Goal: Information Seeking & Learning: Check status

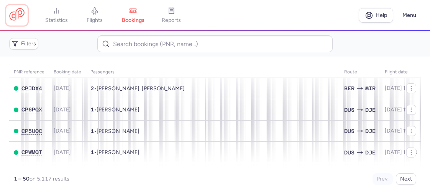
click at [23, 13] on link at bounding box center [16, 15] width 15 height 14
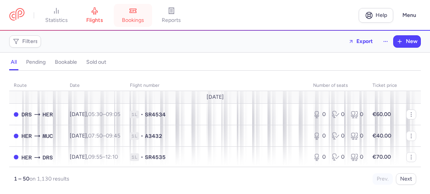
click at [143, 19] on span "bookings" at bounding box center [133, 20] width 22 height 7
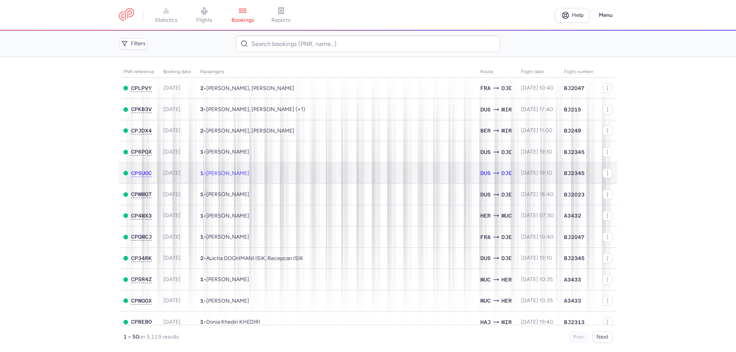
click at [249, 176] on span "[PERSON_NAME]" at bounding box center [227, 173] width 43 height 7
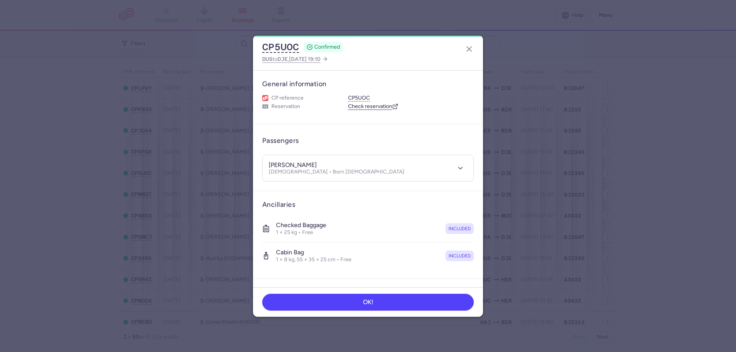
click at [188, 157] on dialog "CP5UOC CONFIRMED DUS to DJE , [DATE] 19:10 General information CP reference CP5…" at bounding box center [368, 176] width 712 height 282
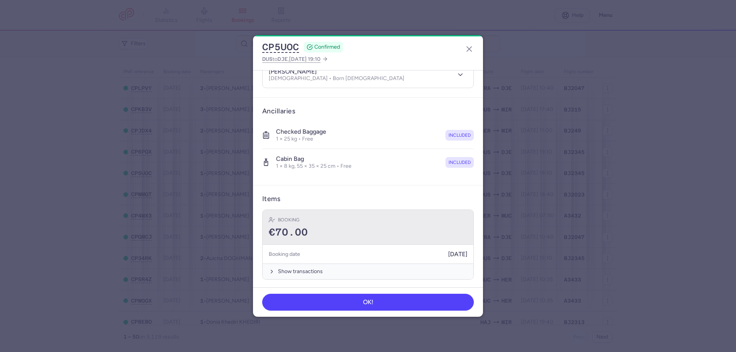
scroll to position [95, 0]
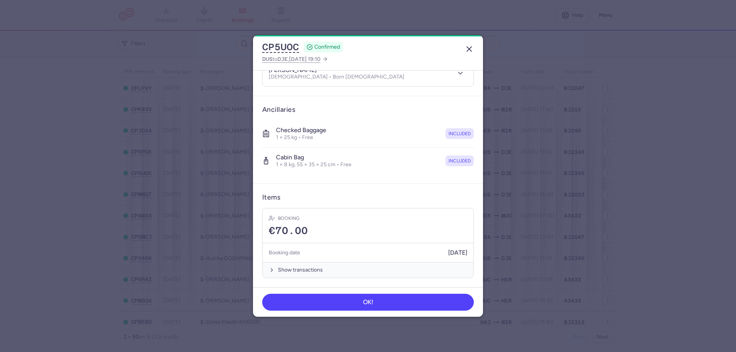
click at [430, 49] on icon "button" at bounding box center [469, 48] width 9 height 9
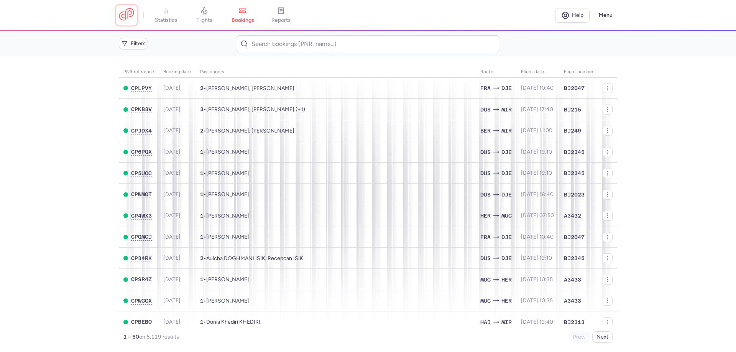
click at [133, 10] on link at bounding box center [126, 15] width 15 height 14
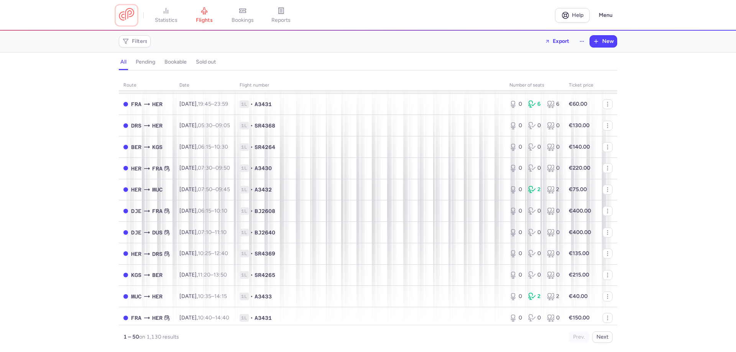
scroll to position [847, 0]
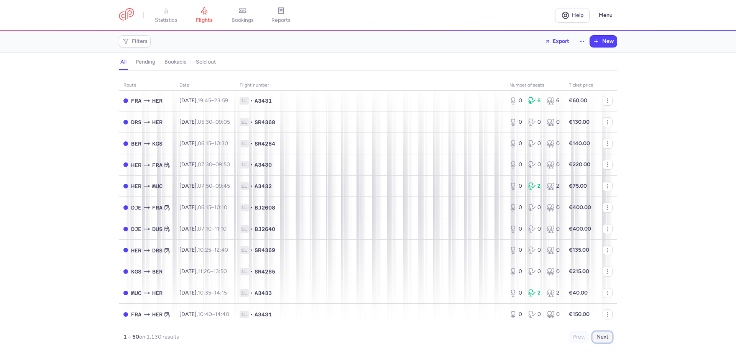
click at [430, 193] on button "Next" at bounding box center [603, 338] width 20 height 12
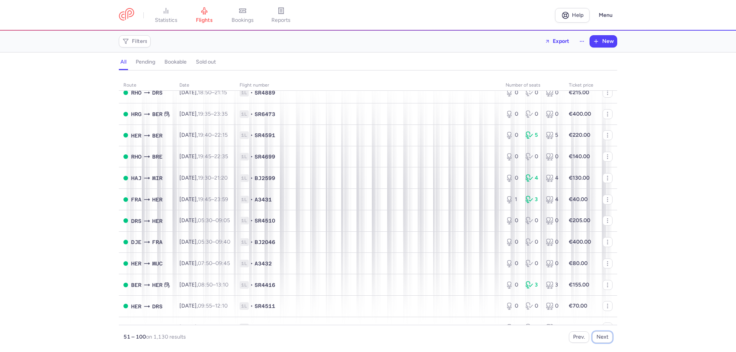
scroll to position [460, 0]
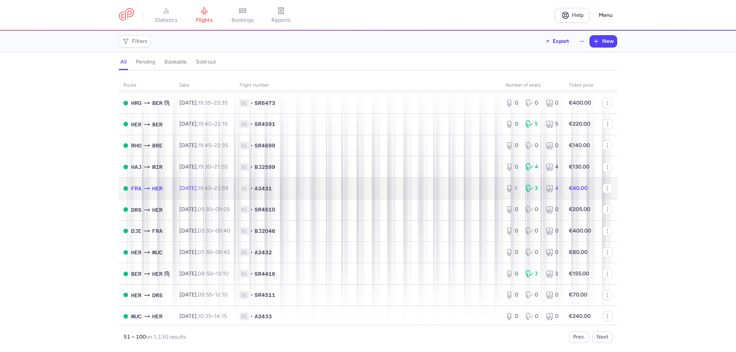
click at [301, 188] on span "1L • A3431" at bounding box center [368, 189] width 257 height 8
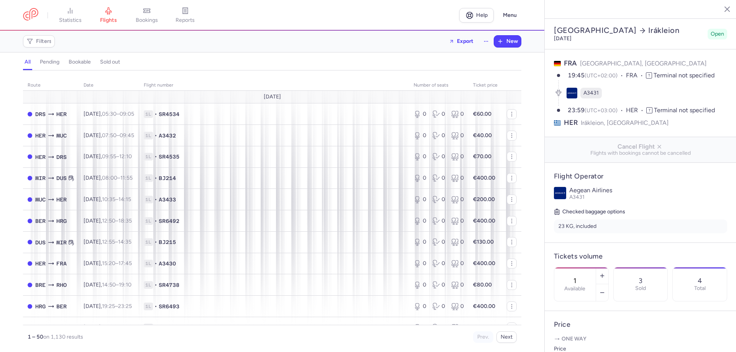
select select "days"
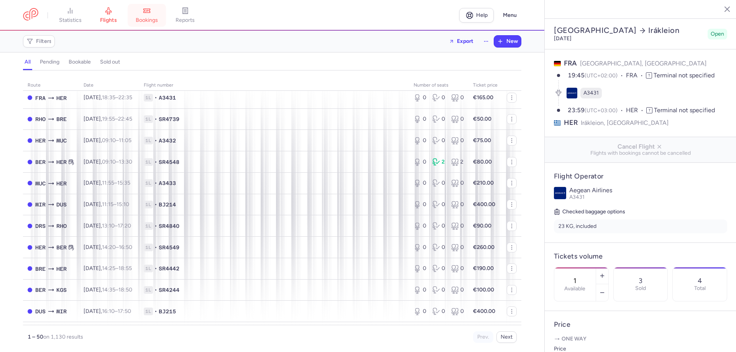
click at [145, 10] on icon at bounding box center [147, 11] width 8 height 8
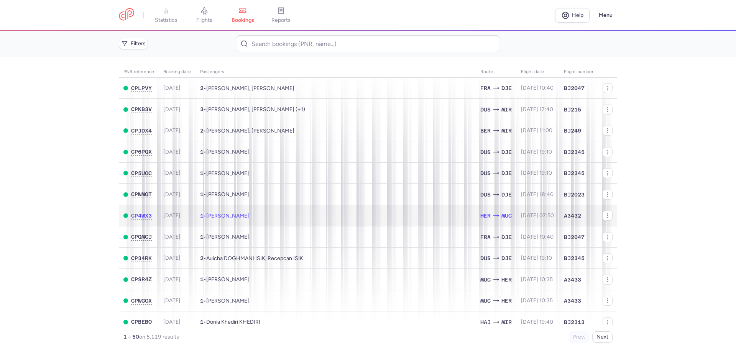
click at [239, 219] on span "[PERSON_NAME]" at bounding box center [227, 216] width 43 height 7
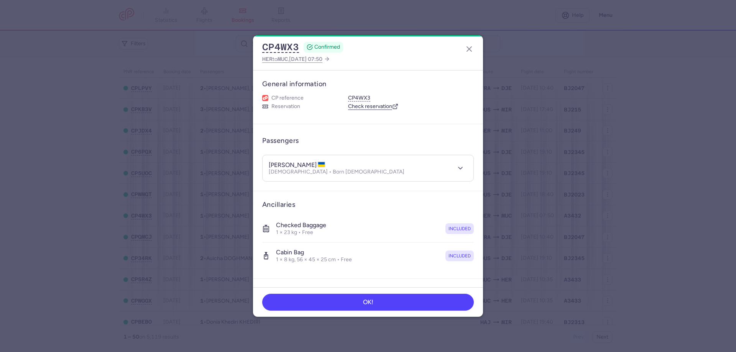
click at [305, 169] on p "[DEMOGRAPHIC_DATA] • Born [DEMOGRAPHIC_DATA]" at bounding box center [337, 172] width 136 height 6
click at [457, 168] on icon "button" at bounding box center [461, 169] width 8 height 8
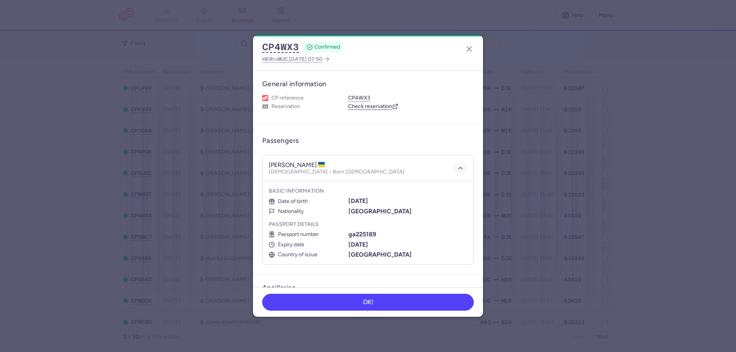
click at [459, 168] on polyline "button" at bounding box center [461, 169] width 4 height 2
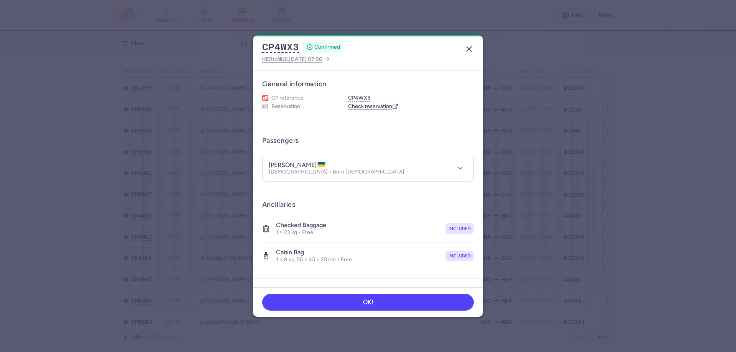
click at [473, 48] on icon "button" at bounding box center [469, 48] width 9 height 9
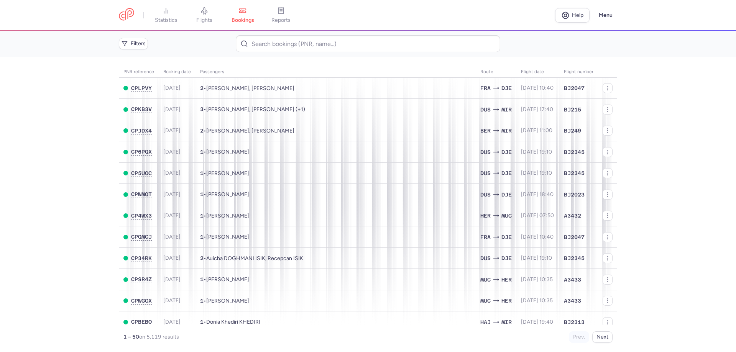
click at [31, 199] on main "PNR reference Booking date Passengers Route flight date Flight number CPLPVY [D…" at bounding box center [368, 204] width 736 height 295
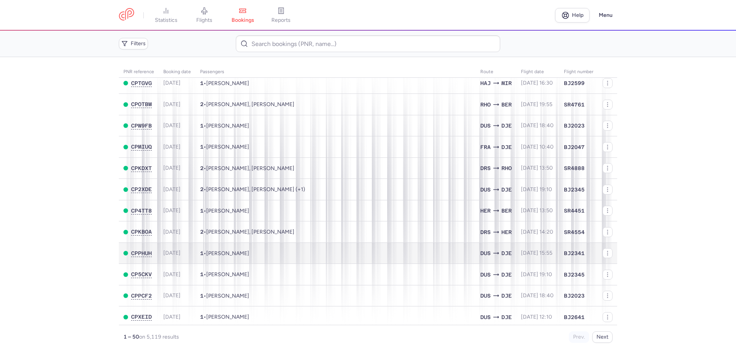
scroll to position [817, 0]
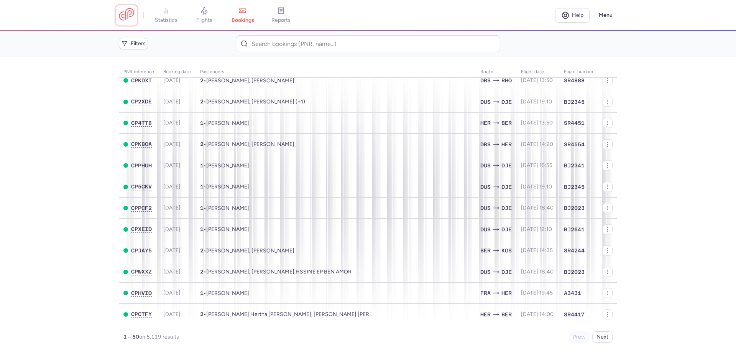
click at [129, 13] on link at bounding box center [126, 15] width 15 height 14
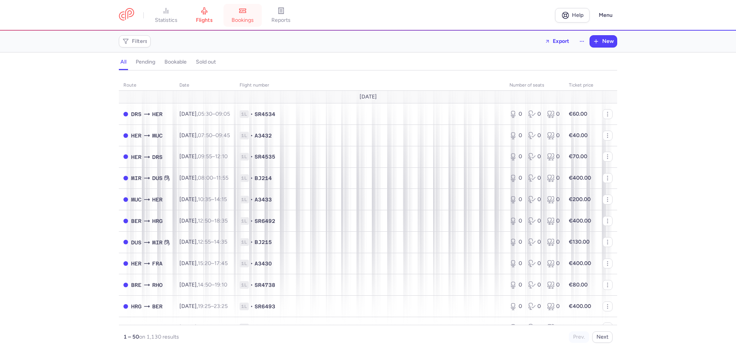
click at [254, 14] on link "bookings" at bounding box center [243, 15] width 38 height 17
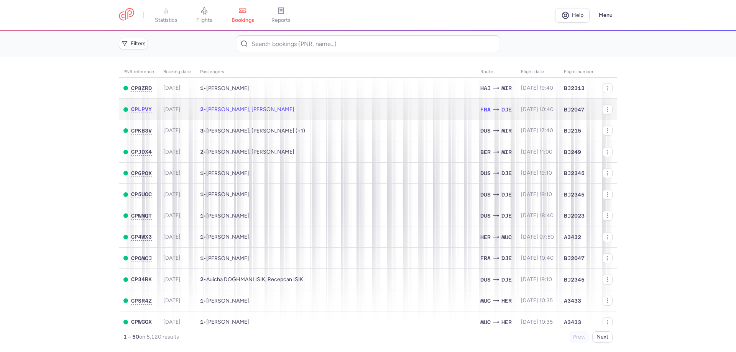
click at [240, 114] on td "2 • [PERSON_NAME], [PERSON_NAME]" at bounding box center [336, 109] width 280 height 21
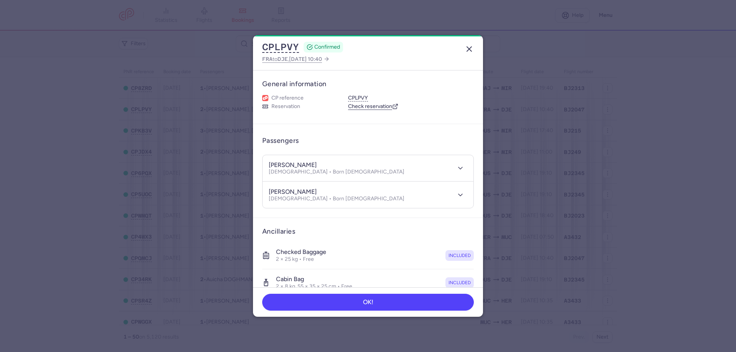
click at [471, 49] on icon "button" at bounding box center [469, 48] width 9 height 9
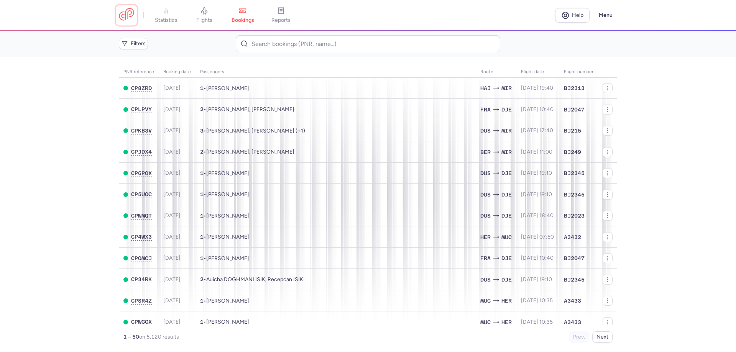
click at [127, 15] on link at bounding box center [126, 15] width 15 height 14
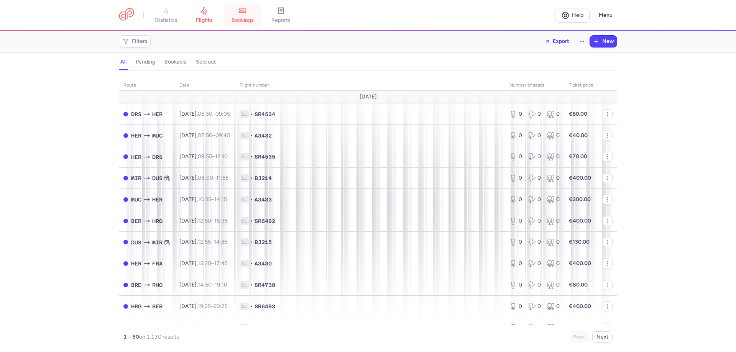
click at [241, 17] on span "bookings" at bounding box center [243, 20] width 22 height 7
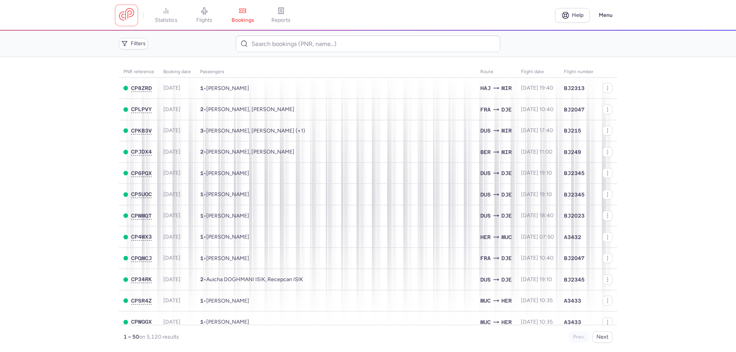
click at [124, 14] on link at bounding box center [126, 15] width 15 height 14
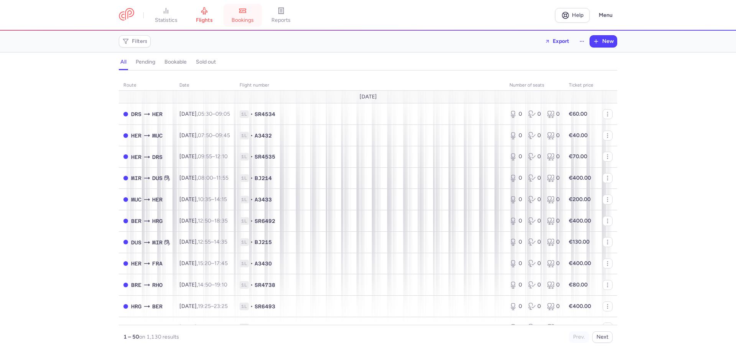
click at [244, 11] on icon at bounding box center [242, 11] width 1 height 0
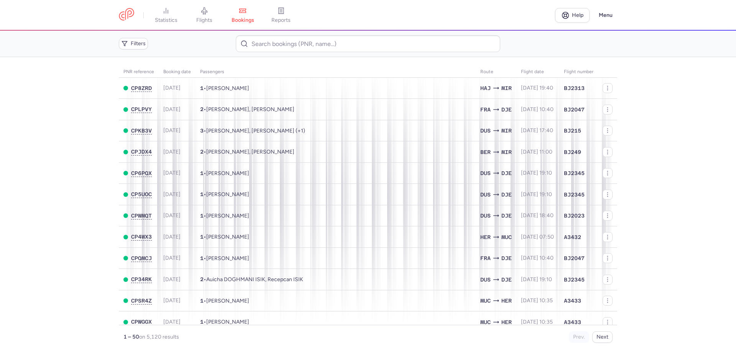
click at [55, 209] on main "PNR reference Booking date Passengers Route flight date Flight number CP8ZRD [D…" at bounding box center [368, 204] width 736 height 295
click at [105, 87] on main "PNR reference Booking date Passengers Route flight date Flight number CP8ZRD [D…" at bounding box center [368, 204] width 736 height 295
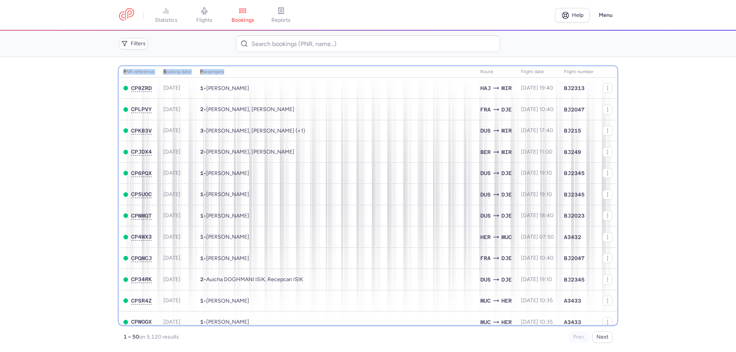
drag, startPoint x: 123, startPoint y: 70, endPoint x: 232, endPoint y: 69, distance: 109.7
click at [232, 69] on tr "PNR reference Booking date Passengers Route flight date Flight number" at bounding box center [368, 72] width 499 height 12
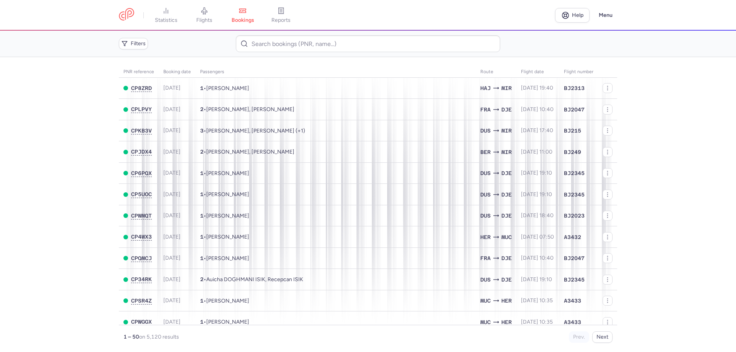
click at [54, 84] on main "PNR reference Booking date Passengers Route flight date Flight number CP8ZRD [D…" at bounding box center [368, 204] width 736 height 295
click at [129, 15] on link at bounding box center [126, 15] width 15 height 14
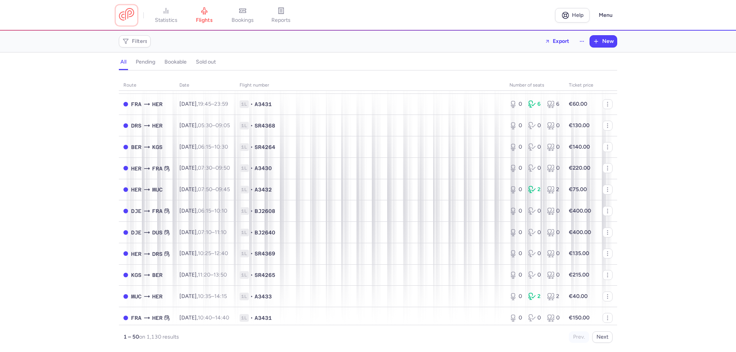
scroll to position [847, 0]
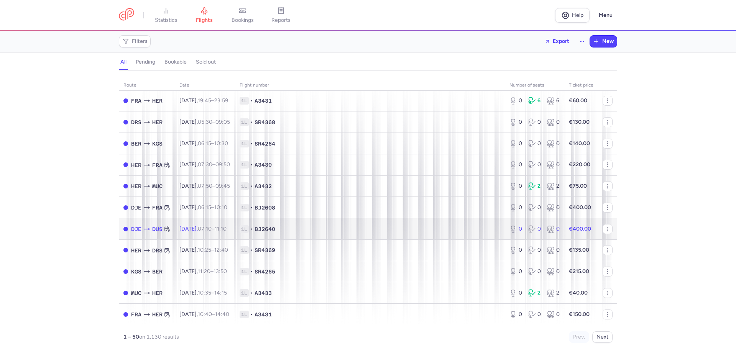
click at [183, 233] on td "[DATE] 07:10 – 11:10 +0" at bounding box center [205, 229] width 60 height 21
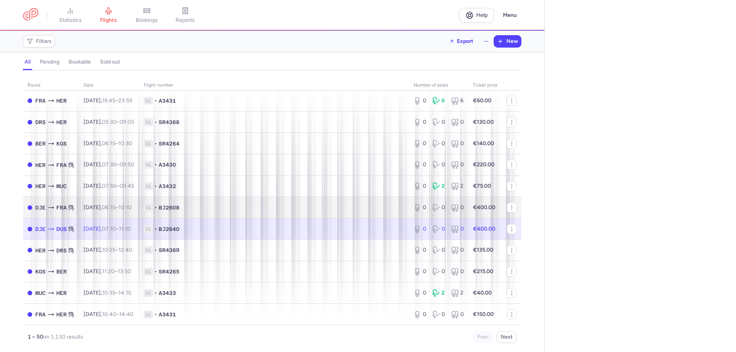
select select "days"
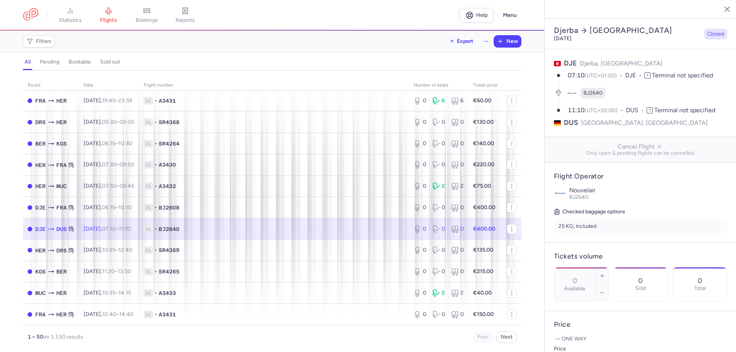
click at [721, 10] on icon "button" at bounding box center [722, 9] width 8 height 8
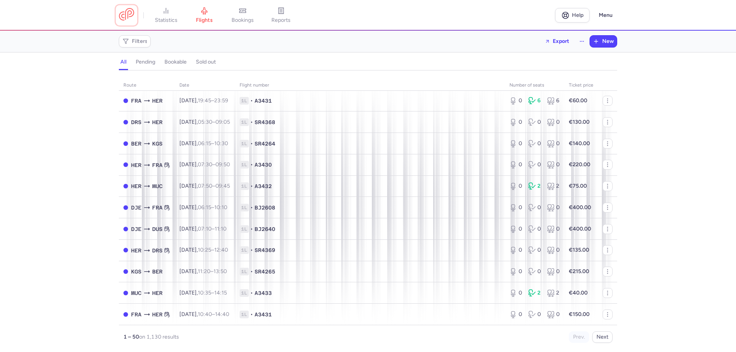
click at [131, 12] on link at bounding box center [126, 15] width 15 height 14
click at [233, 15] on link "bookings" at bounding box center [243, 15] width 38 height 17
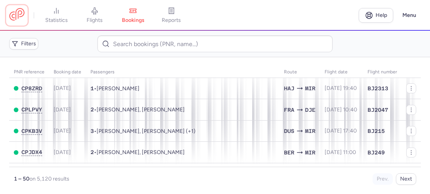
click at [21, 19] on link at bounding box center [16, 15] width 15 height 14
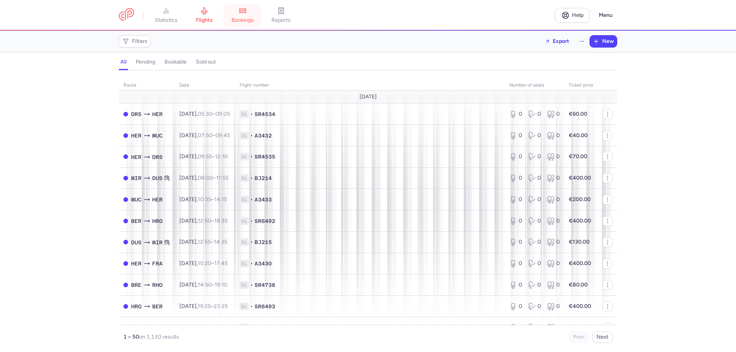
click at [254, 20] on span "bookings" at bounding box center [243, 20] width 22 height 7
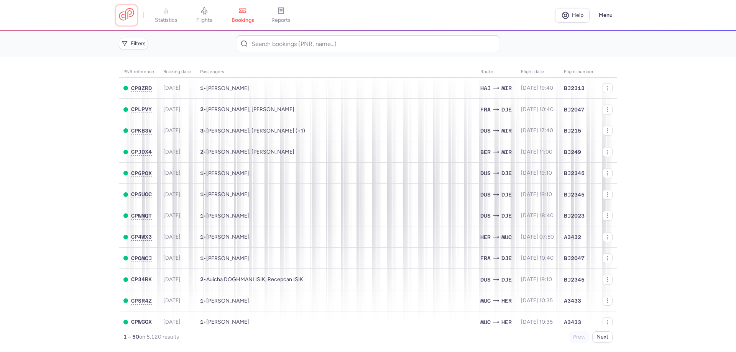
click at [127, 19] on link at bounding box center [126, 15] width 15 height 14
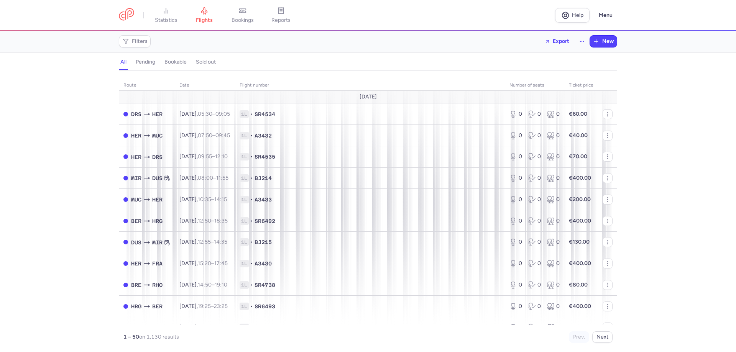
click at [253, 7] on link "bookings" at bounding box center [243, 15] width 38 height 17
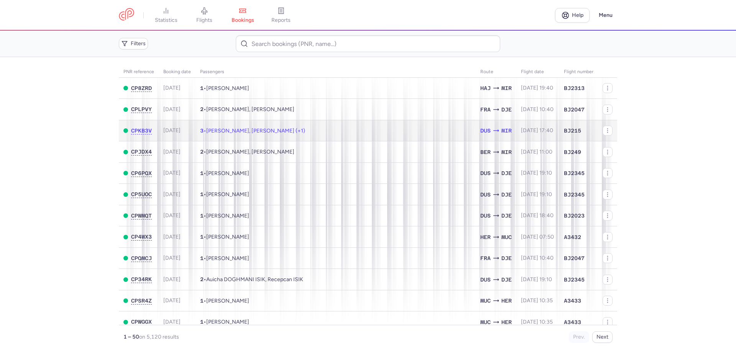
click at [311, 129] on td "3 • [PERSON_NAME], [PERSON_NAME] (+1)" at bounding box center [336, 130] width 280 height 21
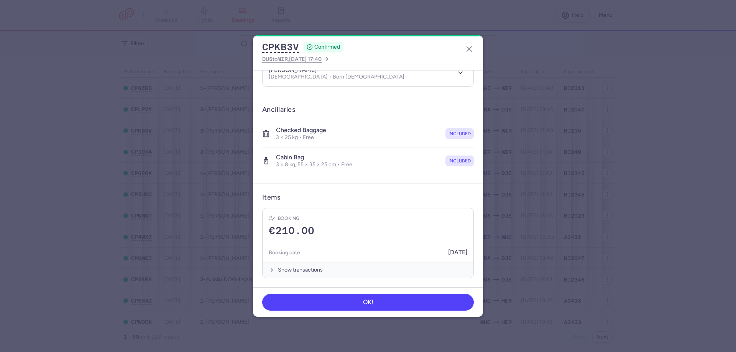
scroll to position [34, 0]
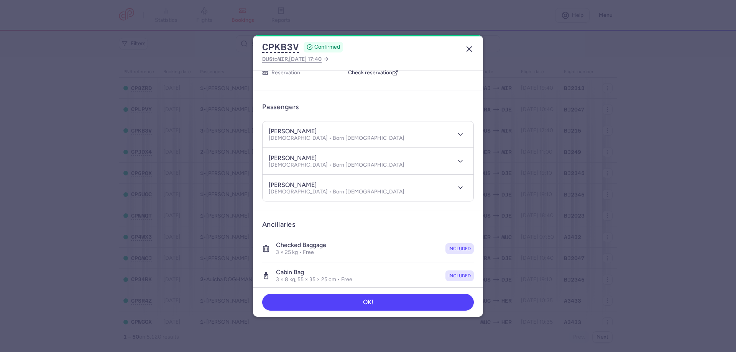
click at [472, 47] on line "button" at bounding box center [469, 49] width 5 height 5
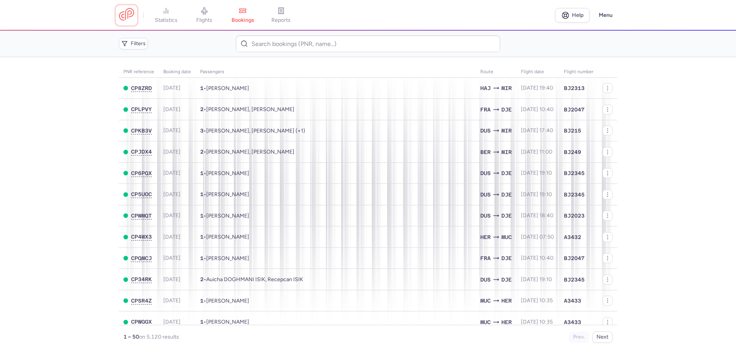
click at [129, 15] on link at bounding box center [126, 15] width 15 height 14
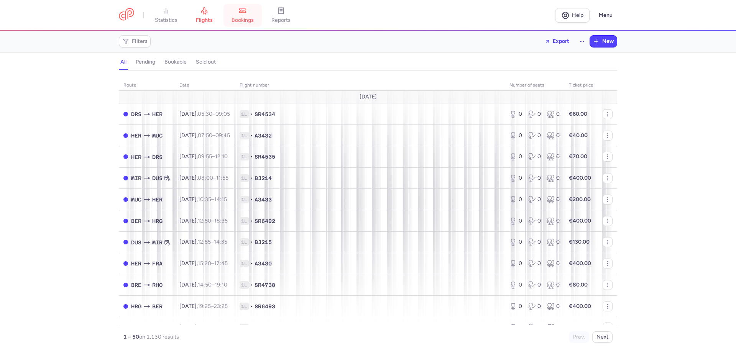
click at [243, 14] on icon at bounding box center [243, 11] width 8 height 8
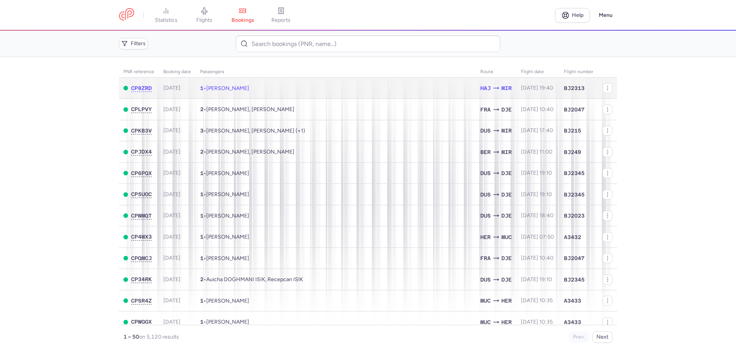
click at [249, 89] on span "[PERSON_NAME]" at bounding box center [227, 88] width 43 height 7
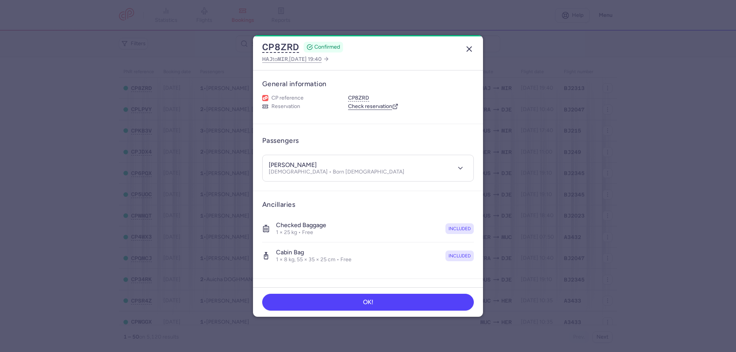
click at [468, 50] on line "button" at bounding box center [469, 49] width 5 height 5
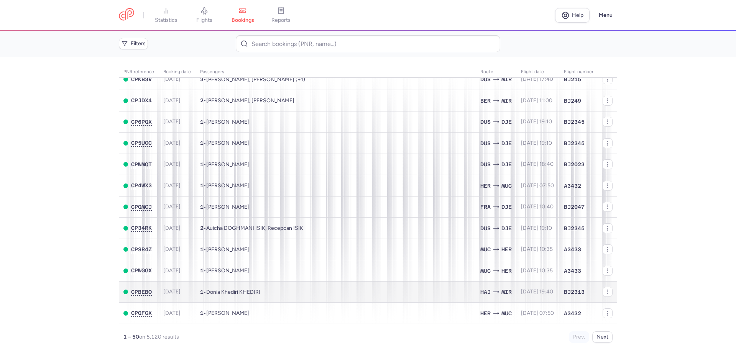
scroll to position [153, 0]
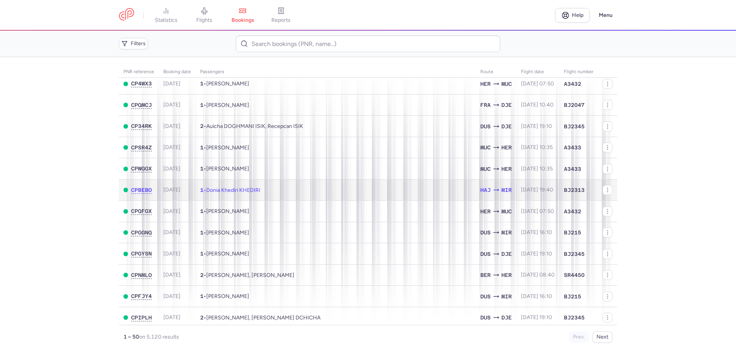
click at [272, 191] on td "1 • Donia Khediri KHEDIRI" at bounding box center [336, 189] width 280 height 21
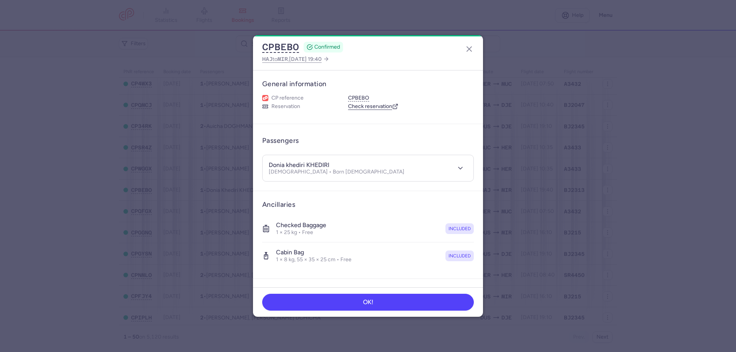
drag, startPoint x: 472, startPoint y: 47, endPoint x: 466, endPoint y: 46, distance: 6.6
click at [472, 47] on icon "button" at bounding box center [469, 48] width 9 height 9
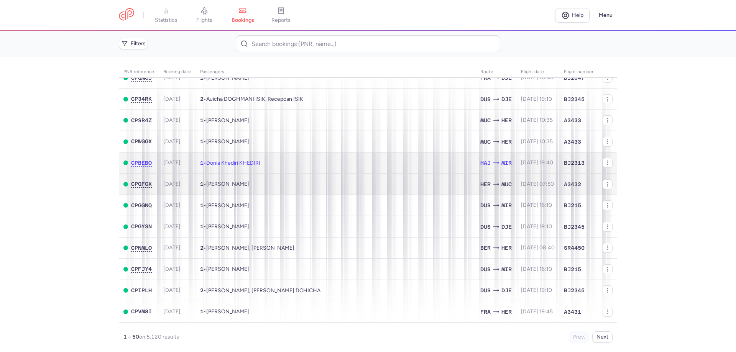
scroll to position [268, 0]
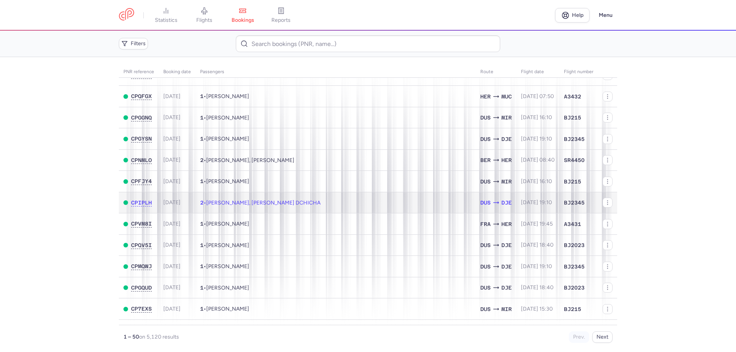
click at [223, 201] on span "[PERSON_NAME], [PERSON_NAME] DCHICHA" at bounding box center [263, 203] width 114 height 7
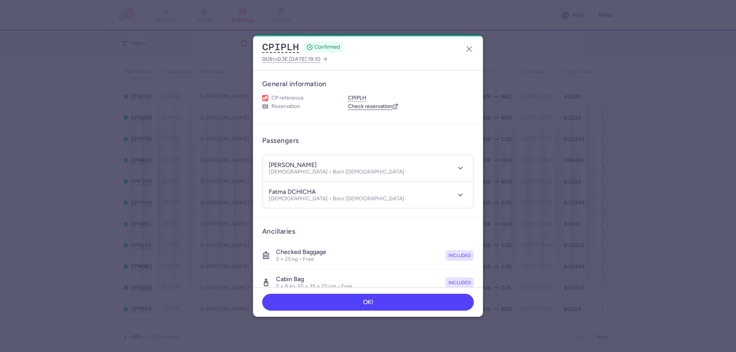
click at [217, 194] on dialog "CPIPLH CONFIRMED DUS to DJE , [DATE] 19:10 General information CP reference CPI…" at bounding box center [368, 176] width 712 height 282
click at [468, 50] on icon "button" at bounding box center [469, 48] width 9 height 9
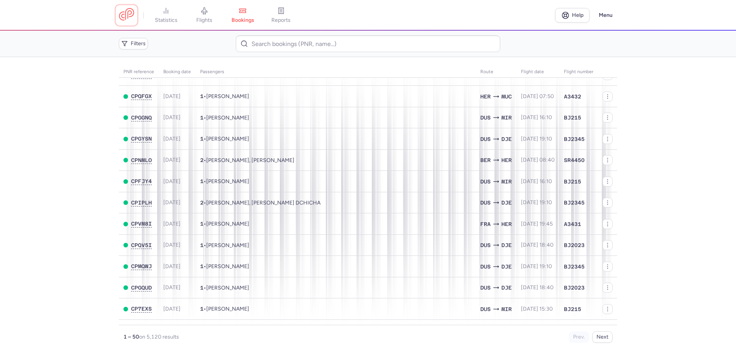
click at [131, 13] on link at bounding box center [126, 15] width 15 height 14
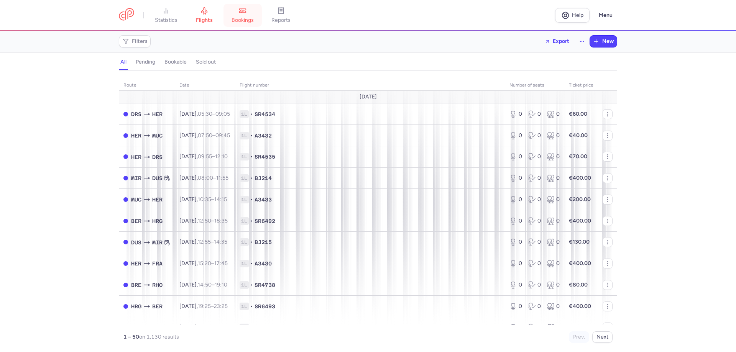
click at [250, 16] on link "bookings" at bounding box center [243, 15] width 38 height 17
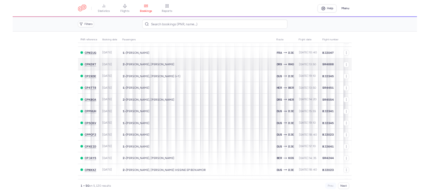
scroll to position [817, 0]
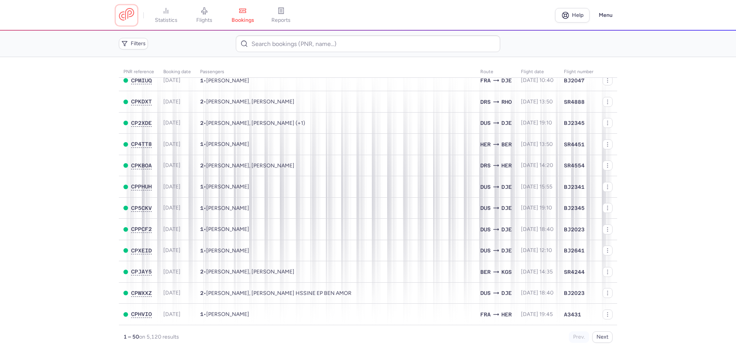
click at [130, 22] on link at bounding box center [126, 15] width 15 height 14
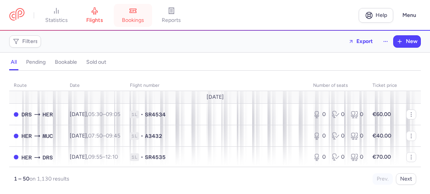
click at [138, 16] on link "bookings" at bounding box center [133, 15] width 38 height 17
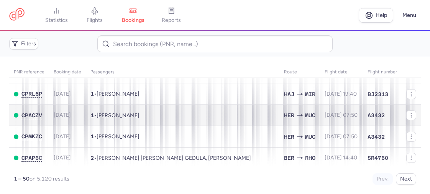
scroll to position [575, 0]
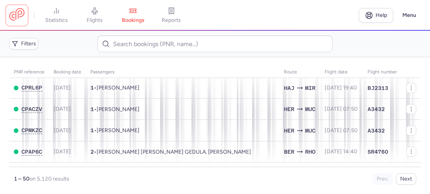
click at [22, 9] on link at bounding box center [16, 15] width 15 height 14
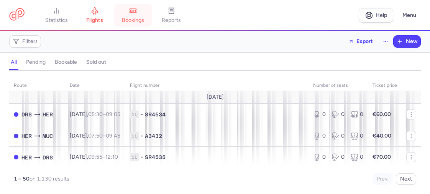
click at [142, 20] on span "bookings" at bounding box center [133, 20] width 22 height 7
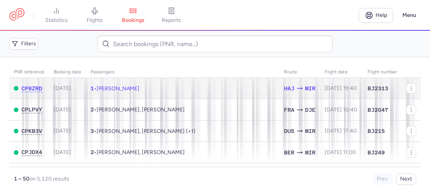
click at [131, 88] on span "[PERSON_NAME]" at bounding box center [118, 88] width 43 height 7
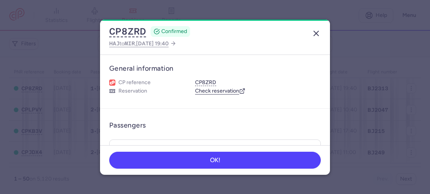
click at [314, 33] on icon "button" at bounding box center [316, 33] width 9 height 9
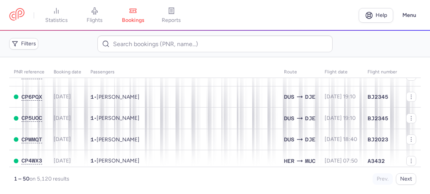
scroll to position [115, 0]
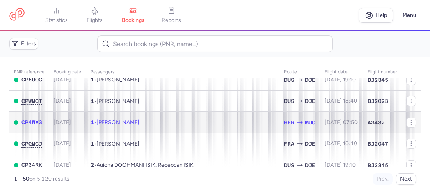
click at [142, 121] on td "1 • Inna TSINTINSH" at bounding box center [183, 122] width 194 height 21
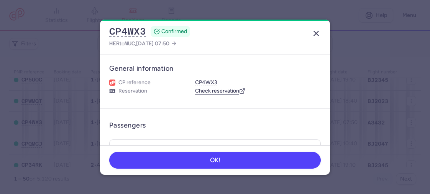
click at [318, 35] on line "button" at bounding box center [316, 33] width 5 height 5
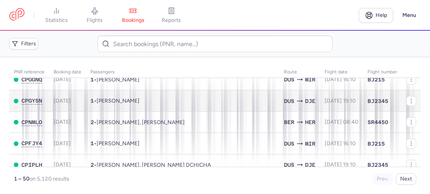
scroll to position [268, 0]
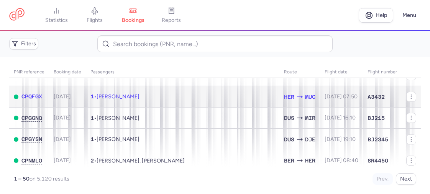
click at [153, 96] on td "1 • [PERSON_NAME]" at bounding box center [183, 96] width 194 height 21
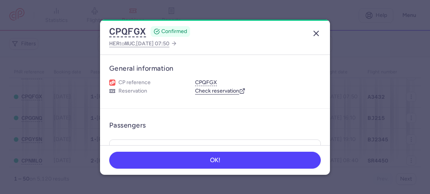
click at [319, 34] on icon "button" at bounding box center [316, 33] width 9 height 9
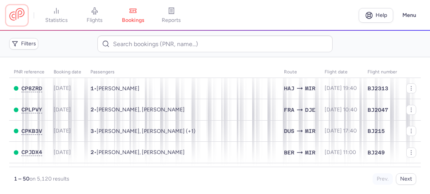
click at [22, 13] on link at bounding box center [16, 15] width 15 height 14
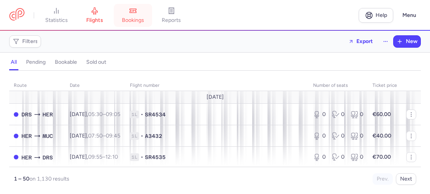
click at [132, 10] on icon at bounding box center [133, 11] width 7 height 4
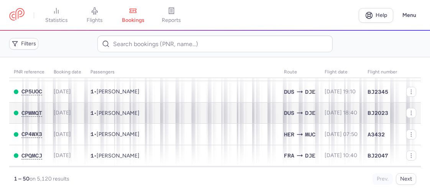
scroll to position [153, 0]
